Goal: Find specific page/section: Find specific page/section

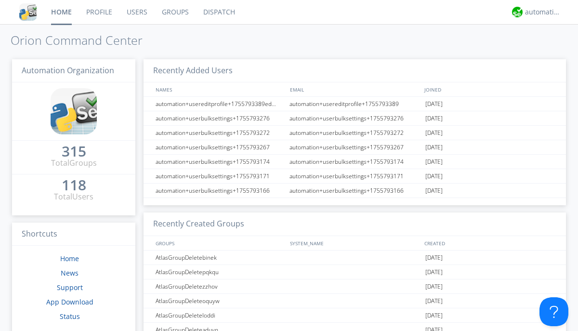
click at [218, 12] on link "Dispatch" at bounding box center [219, 12] width 46 height 24
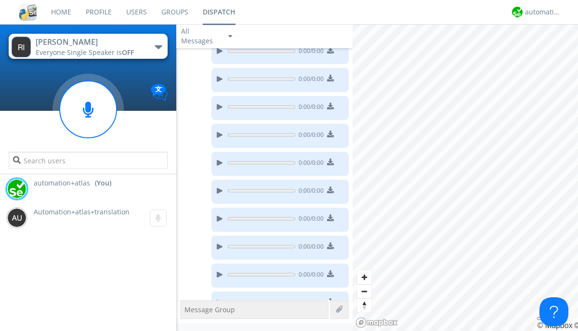
scroll to position [352, 0]
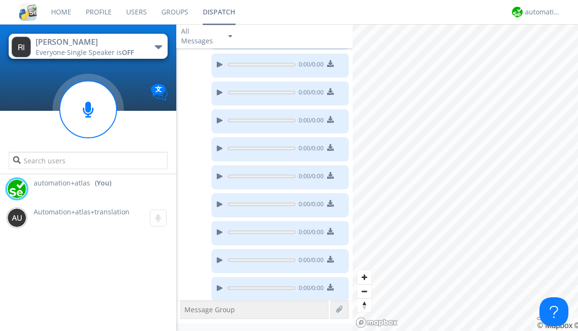
click at [158, 47] on div "button" at bounding box center [159, 47] width 8 height 4
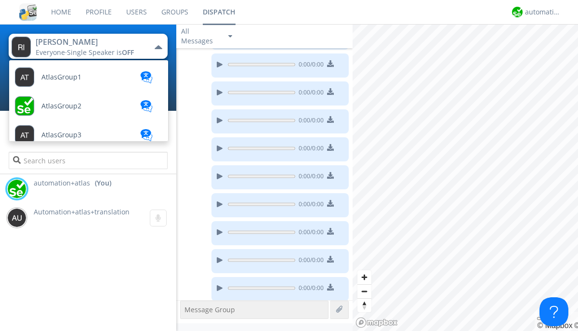
click at [73, 81] on span "AtlasGroupDispatch" at bounding box center [61, 77] width 40 height 7
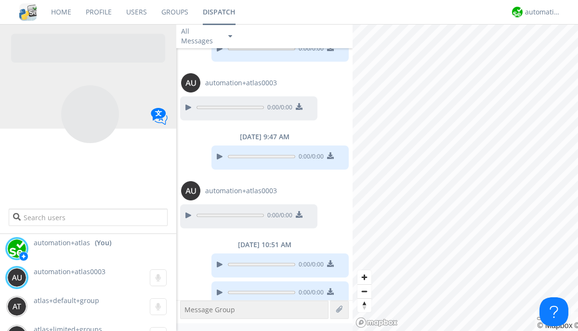
scroll to position [741, 0]
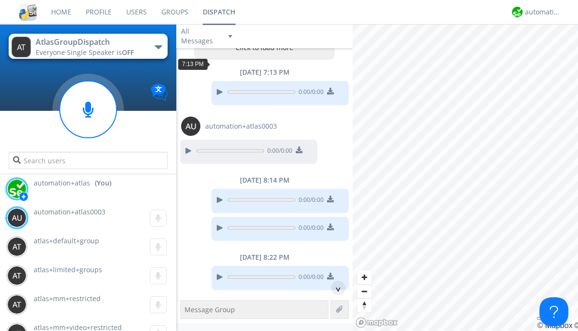
scroll to position [46, 0]
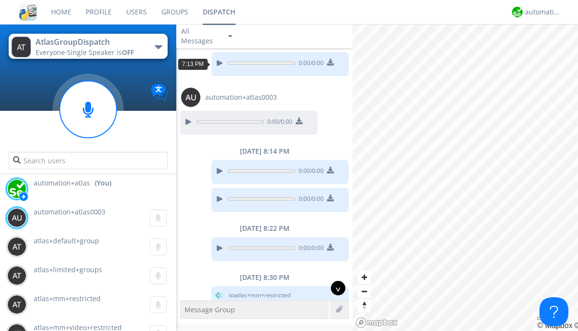
click at [334, 288] on div "^" at bounding box center [338, 288] width 14 height 14
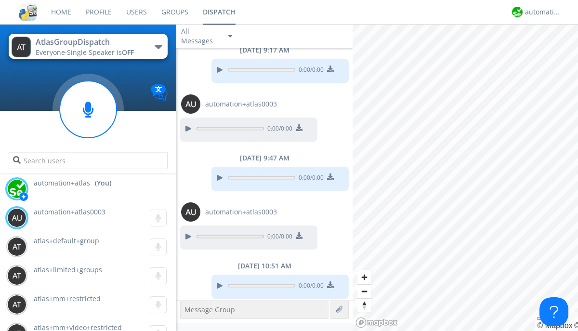
scroll to position [741, 0]
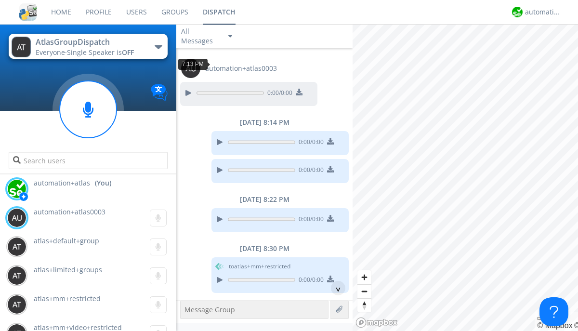
scroll to position [46, 0]
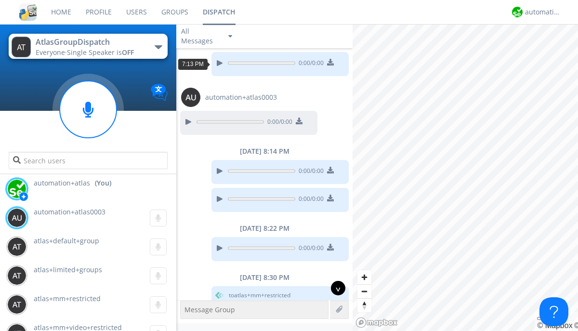
click at [334, 288] on div "^" at bounding box center [338, 288] width 14 height 14
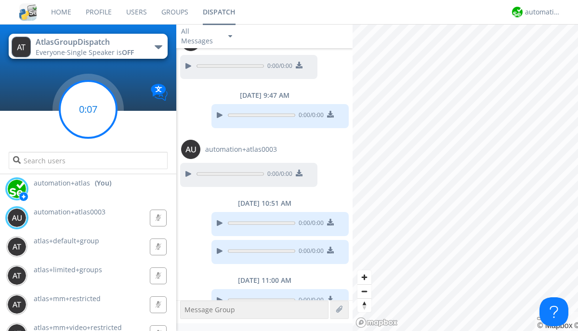
scroll to position [789, 0]
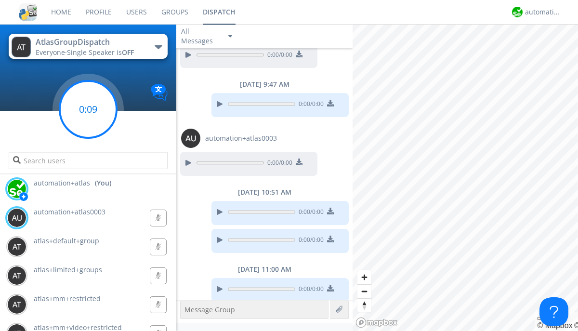
click at [88, 109] on g at bounding box center [88, 109] width 57 height 57
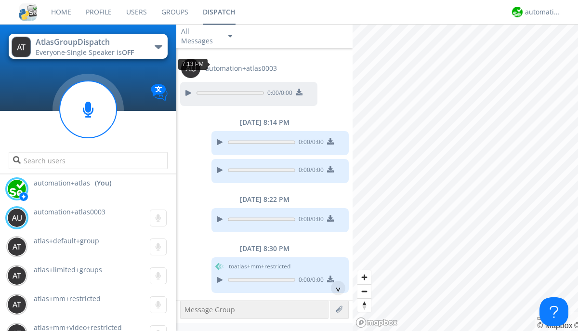
scroll to position [17, 0]
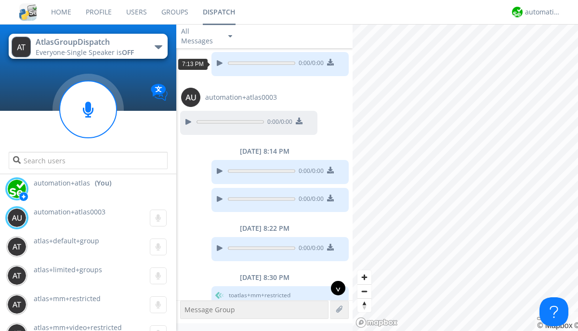
click at [334, 288] on div "^" at bounding box center [338, 288] width 14 height 14
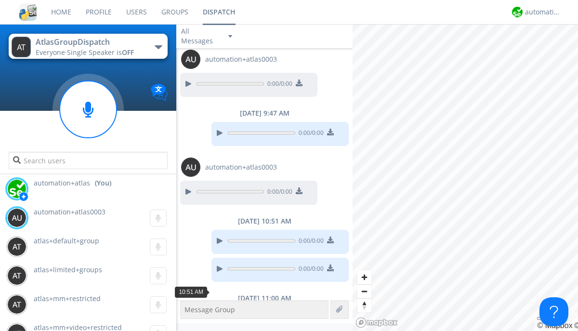
scroll to position [761, 0]
